Goal: Information Seeking & Learning: Learn about a topic

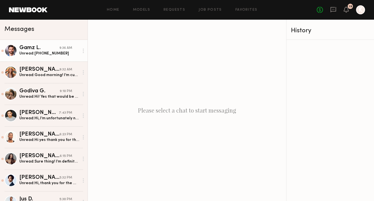
click at [31, 41] on link "Gamz L. 9:36 AM Unread: [PHONE_NUMBER]" at bounding box center [43, 51] width 87 height 22
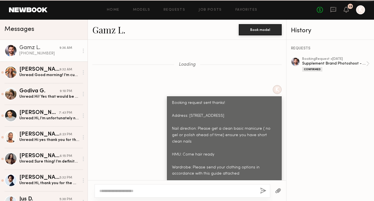
scroll to position [553, 0]
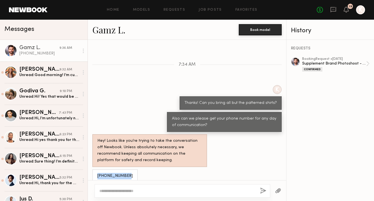
drag, startPoint x: 97, startPoint y: 170, endPoint x: 122, endPoint y: 170, distance: 25.2
click at [122, 170] on div "[PHONE_NUMBER]" at bounding box center [114, 175] width 45 height 13
copy div "[PHONE_NUMBER]"
click at [98, 85] on div "K Thanks! Can you bring all but the patterned shirts?" at bounding box center [187, 97] width 198 height 25
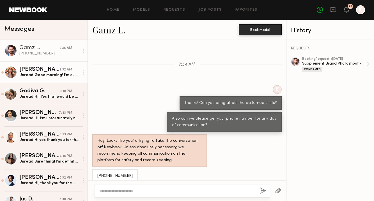
click at [43, 68] on div "[PERSON_NAME]" at bounding box center [39, 70] width 40 height 6
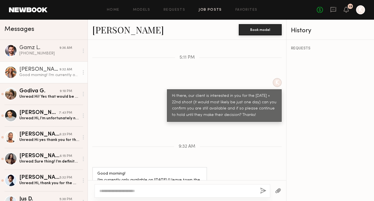
click at [209, 11] on link "Job Posts" at bounding box center [209, 10] width 23 height 4
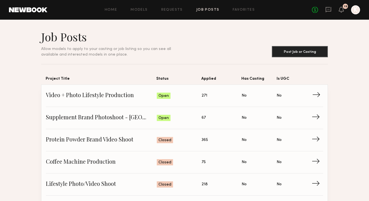
click at [114, 93] on span "Video + Photo Lifestyle Production" at bounding box center [101, 95] width 111 height 8
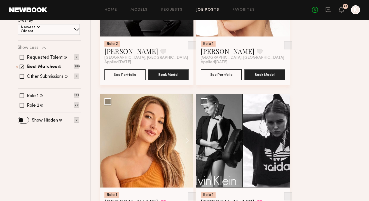
scroll to position [202, 0]
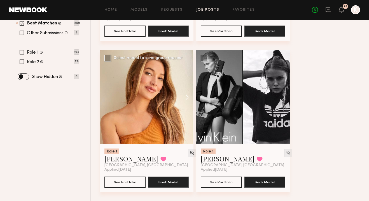
click at [186, 96] on button at bounding box center [185, 97] width 18 height 94
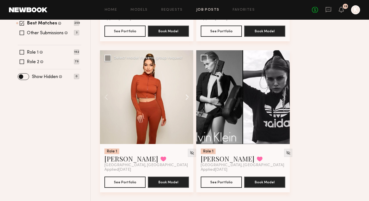
click at [186, 96] on button at bounding box center [185, 97] width 18 height 94
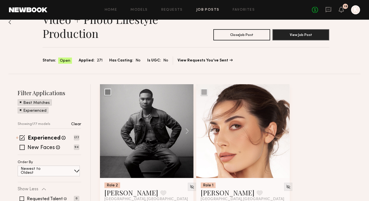
scroll to position [0, 0]
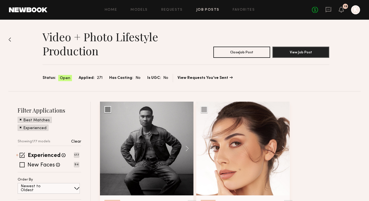
click at [203, 10] on link "Job Posts" at bounding box center [207, 10] width 23 height 4
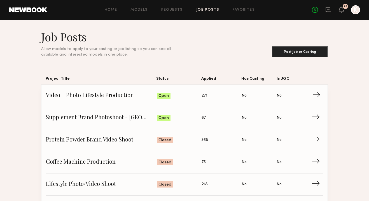
click at [128, 91] on link "Video + Photo Lifestyle Production Status: Open Applied: 271 Has Casting: No Is…" at bounding box center [184, 96] width 277 height 22
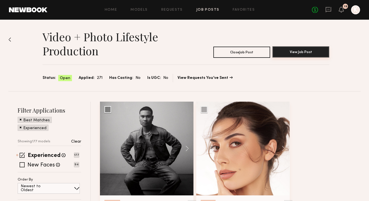
click at [304, 47] on button "View Job Post" at bounding box center [301, 51] width 57 height 11
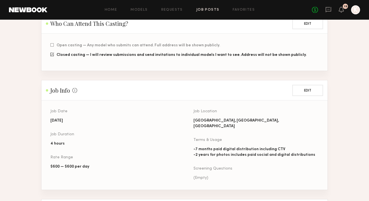
scroll to position [166, 0]
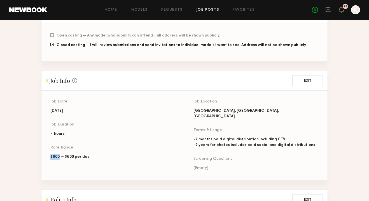
drag, startPoint x: 59, startPoint y: 157, endPoint x: 49, endPoint y: 157, distance: 9.5
click at [49, 157] on section "Job Date [DATE] Job Duration 4 hours Rate Range $600 — $600 per day Job Locatio…" at bounding box center [184, 135] width 286 height 89
copy div "$600"
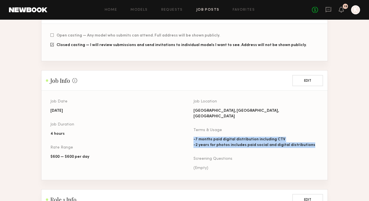
drag, startPoint x: 193, startPoint y: 134, endPoint x: 326, endPoint y: 139, distance: 133.8
click at [326, 139] on div "Job Date [DATE] Job Duration 4 hours Rate Range $600 — $600 per day Job Locatio…" at bounding box center [193, 139] width 286 height 80
copy div "-7 months paid digital distribution including CTV -2 years for photos includes …"
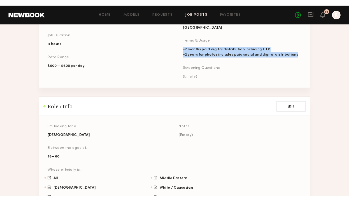
scroll to position [307, 0]
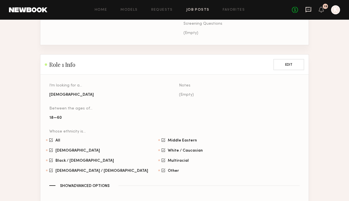
click at [307, 9] on icon at bounding box center [308, 9] width 2 height 1
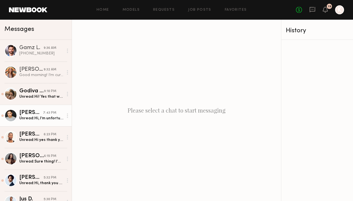
click at [32, 112] on div "[PERSON_NAME]" at bounding box center [31, 113] width 24 height 6
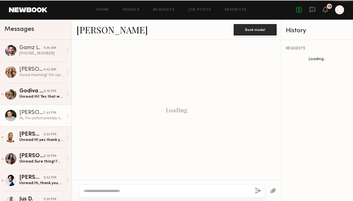
scroll to position [202, 0]
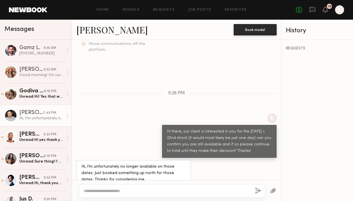
click at [145, 191] on textarea at bounding box center [167, 191] width 167 height 6
type textarea "**********"
click at [260, 187] on button "button" at bounding box center [258, 190] width 6 height 7
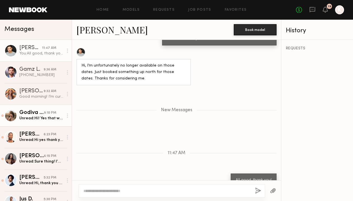
click at [44, 115] on div "9:10 PM" at bounding box center [50, 112] width 12 height 5
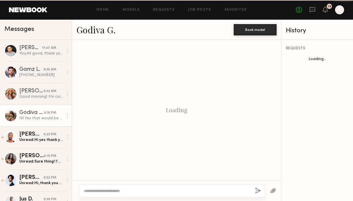
scroll to position [202, 0]
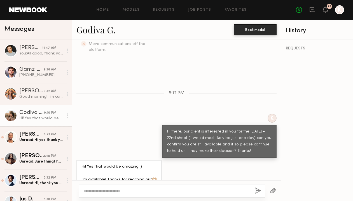
type textarea "*********"
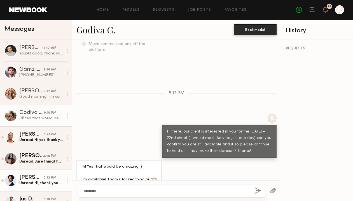
drag, startPoint x: 108, startPoint y: 190, endPoint x: 50, endPoint y: 190, distance: 57.7
click at [50, 190] on div "Messages [PERSON_NAME] 11:47 AM You: All good, thank you! Gamz L. 9:36 AM [PHON…" at bounding box center [176, 110] width 353 height 181
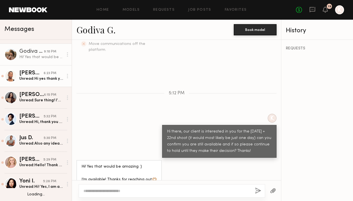
scroll to position [71, 0]
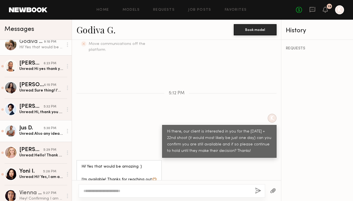
click at [33, 133] on div "Unread: Also any idea on times for both days?" at bounding box center [41, 133] width 44 height 5
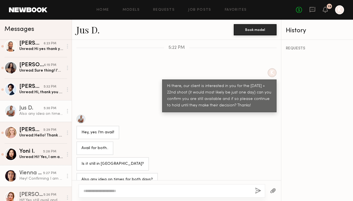
scroll to position [106, 0]
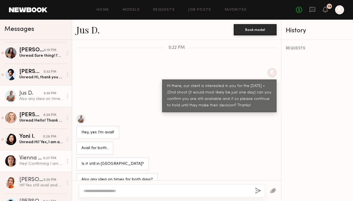
click at [45, 160] on div "5:27 PM" at bounding box center [49, 158] width 13 height 5
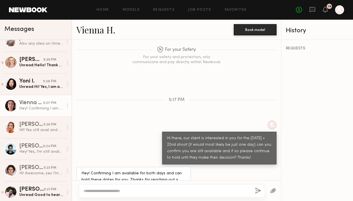
scroll to position [205, 0]
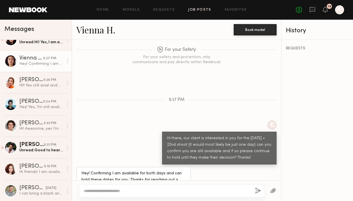
click at [201, 9] on link "Job Posts" at bounding box center [199, 10] width 23 height 4
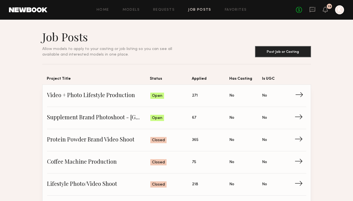
click at [98, 98] on span "Video + Photo Lifestyle Production" at bounding box center [98, 95] width 103 height 8
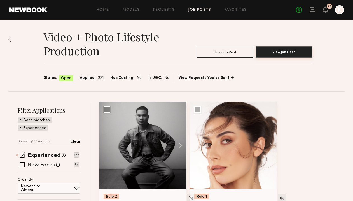
click at [284, 50] on button "View Job Post" at bounding box center [284, 51] width 57 height 11
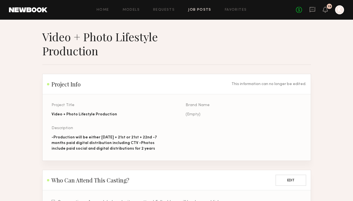
click at [148, 136] on div "-Production will be either [DATE] + 21st or 21st + 22nd -7 months paid digital …" at bounding box center [110, 143] width 116 height 17
click at [145, 137] on div "-Production will be either [DATE] + 21st or 21st + 22nd -7 months paid digital …" at bounding box center [110, 143] width 116 height 17
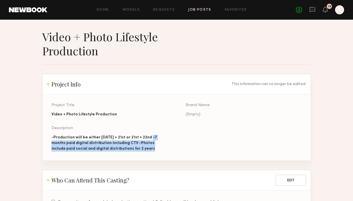
drag, startPoint x: 147, startPoint y: 136, endPoint x: 160, endPoint y: 151, distance: 19.8
click at [160, 151] on div "-Production will be either [DATE] + 21st or 21st + 22nd -7 months paid digital …" at bounding box center [110, 143] width 116 height 17
copy div "-7 months paid digital distribution including CTV -Photos include paid social a…"
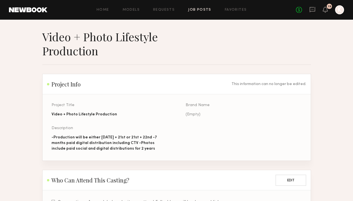
click at [139, 50] on h1 "Video + Photo Lifestyle Production" at bounding box center [114, 44] width 144 height 28
